Goal: Information Seeking & Learning: Learn about a topic

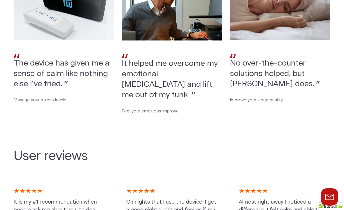
scroll to position [506, 0]
click at [282, 98] on p "Improve your sleep quality" at bounding box center [280, 100] width 100 height 6
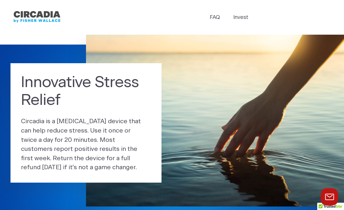
scroll to position [0, 0]
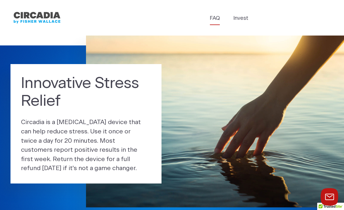
click at [216, 19] on link "FAQ" at bounding box center [215, 19] width 10 height 8
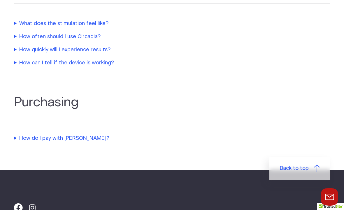
scroll to position [299, 0]
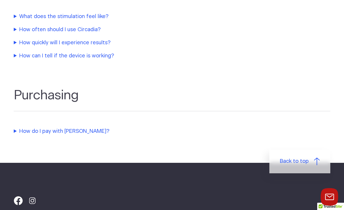
click at [62, 131] on summary "How do I pay with Klarna?" at bounding box center [136, 132] width 245 height 8
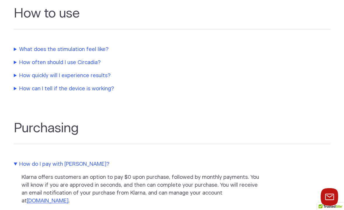
scroll to position [265, 0]
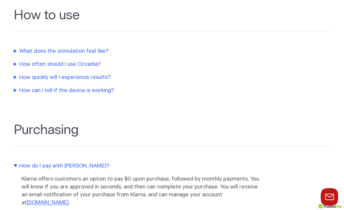
click at [93, 92] on summary "How can I tell if the device is working?" at bounding box center [136, 91] width 245 height 8
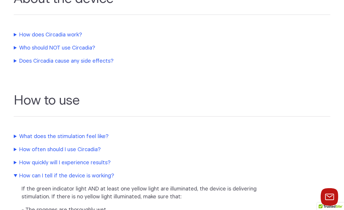
scroll to position [140, 0]
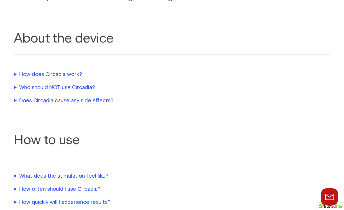
click at [69, 78] on summary "How does Circadia work?" at bounding box center [136, 75] width 245 height 8
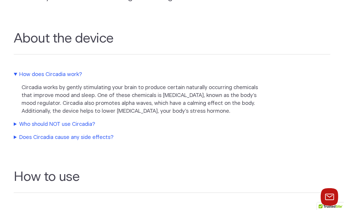
click at [78, 123] on summary "Who should NOT use Circadia?" at bounding box center [136, 125] width 245 height 8
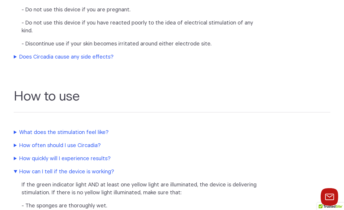
scroll to position [350, 0]
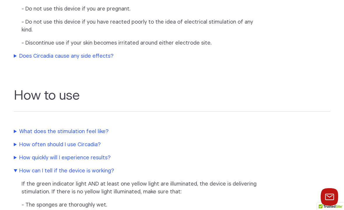
click at [74, 135] on summary "What does the stimulation feel like?" at bounding box center [136, 132] width 245 height 8
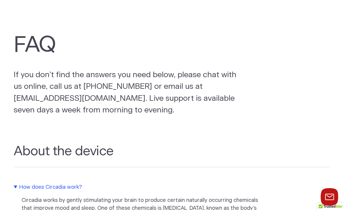
scroll to position [0, 0]
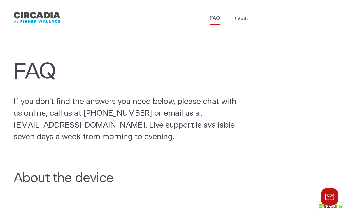
click at [42, 18] on img "Circadia" at bounding box center [37, 17] width 47 height 15
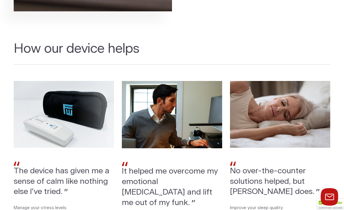
scroll to position [441, 0]
